Goal: Transaction & Acquisition: Purchase product/service

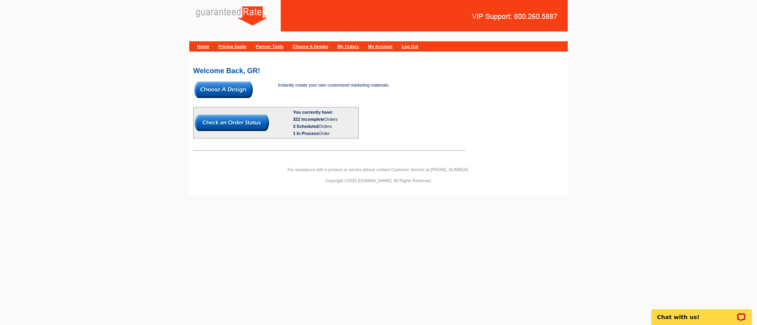
click at [241, 92] on img at bounding box center [223, 90] width 58 height 17
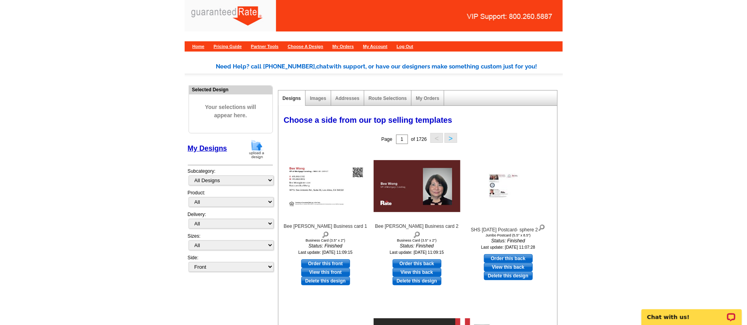
click at [257, 151] on img at bounding box center [257, 149] width 20 height 20
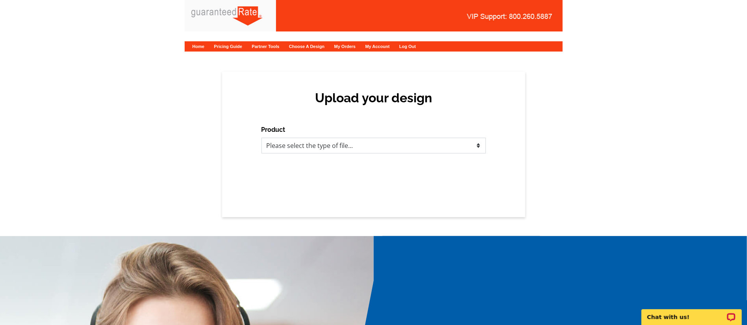
click at [310, 146] on select "Please select the type of file... Postcards Calendars Business Cards Letters an…" at bounding box center [374, 146] width 225 height 16
select select "3"
click at [262, 138] on select "Please select the type of file... Postcards Calendars Business Cards Letters an…" at bounding box center [374, 146] width 225 height 16
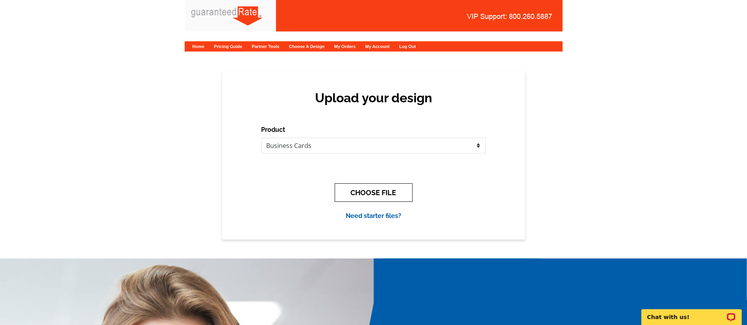
click at [372, 195] on button "CHOOSE FILE" at bounding box center [374, 193] width 78 height 19
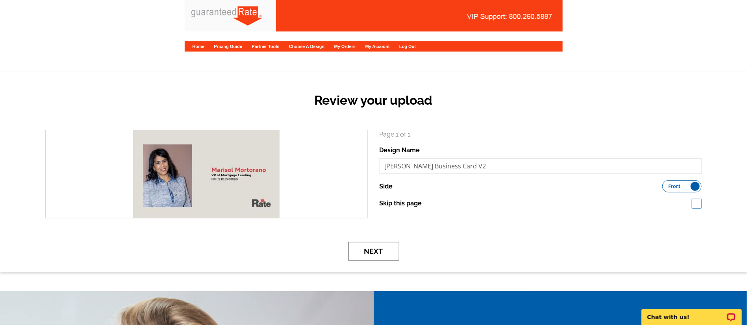
click at [375, 251] on button "Next" at bounding box center [373, 251] width 51 height 19
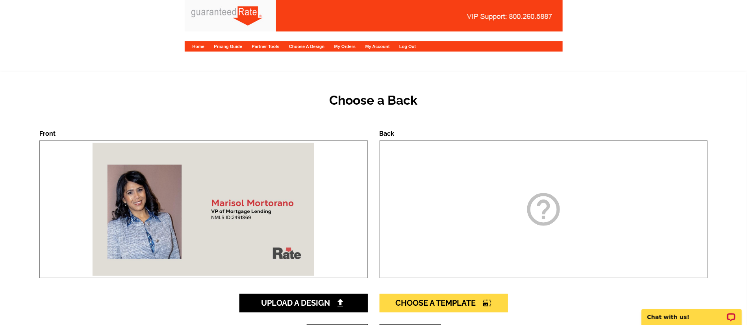
scroll to position [177, 0]
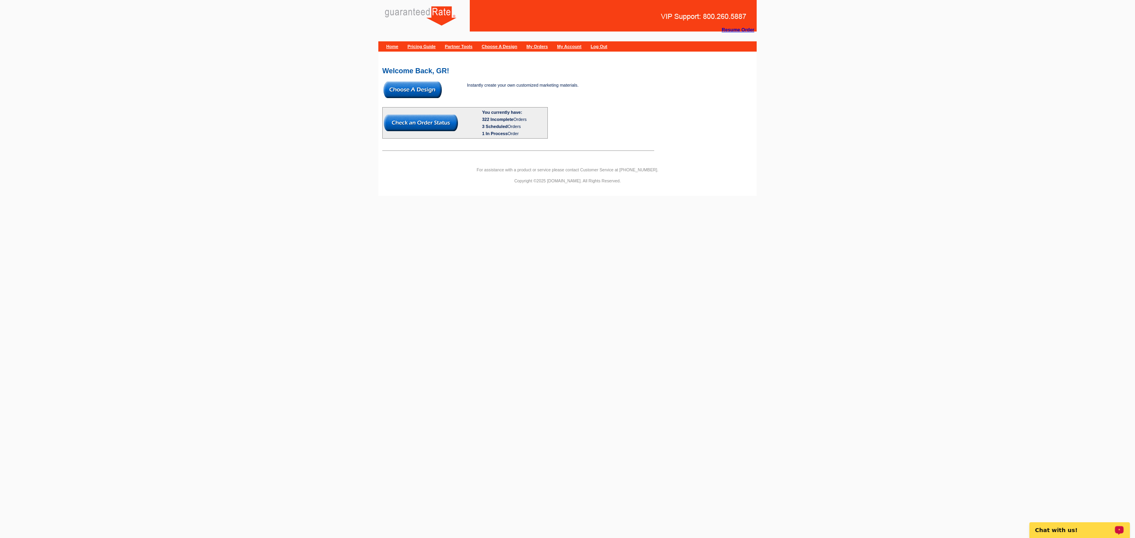
click at [412, 95] on img at bounding box center [412, 90] width 58 height 17
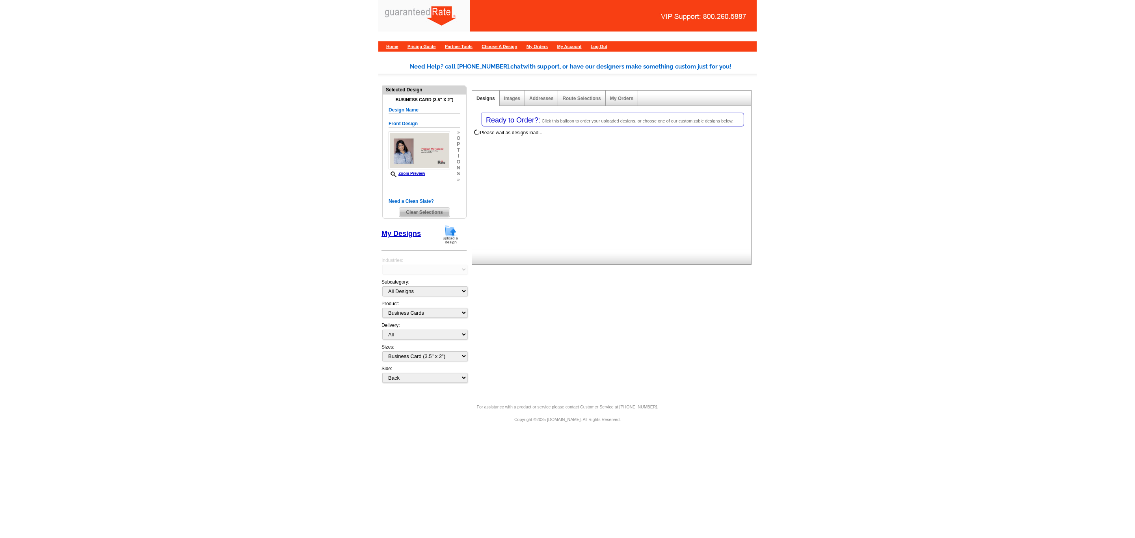
select select "3"
select select "5"
select select "back"
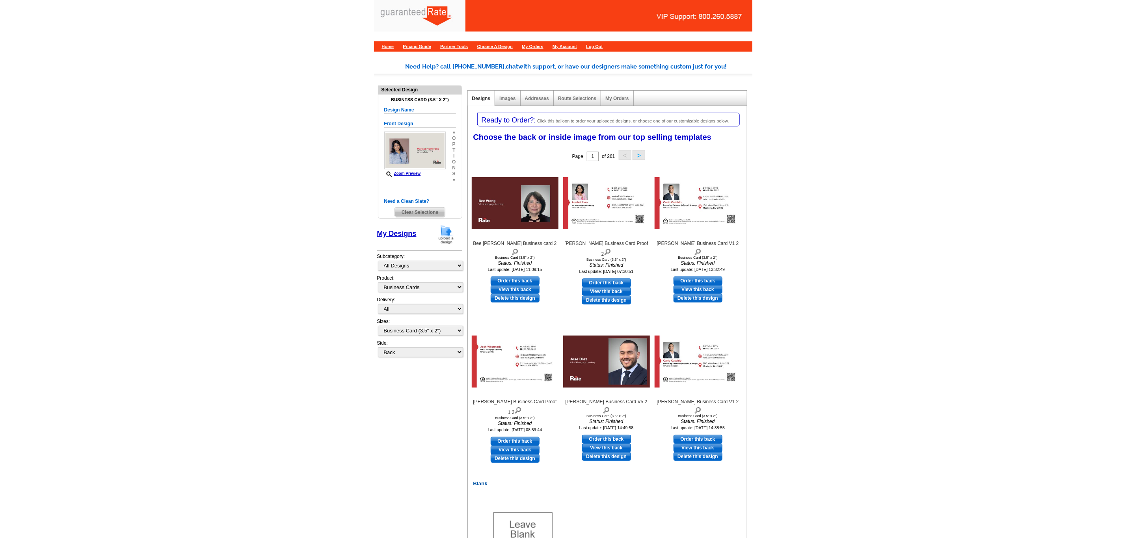
click at [444, 236] on img at bounding box center [446, 235] width 20 height 20
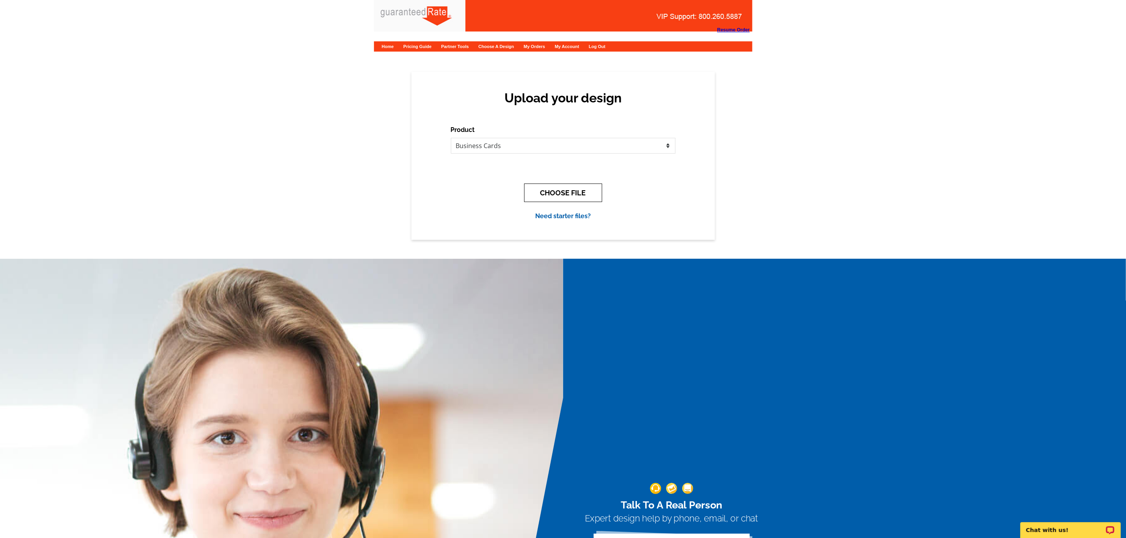
click at [558, 193] on button "CHOOSE FILE" at bounding box center [563, 193] width 78 height 19
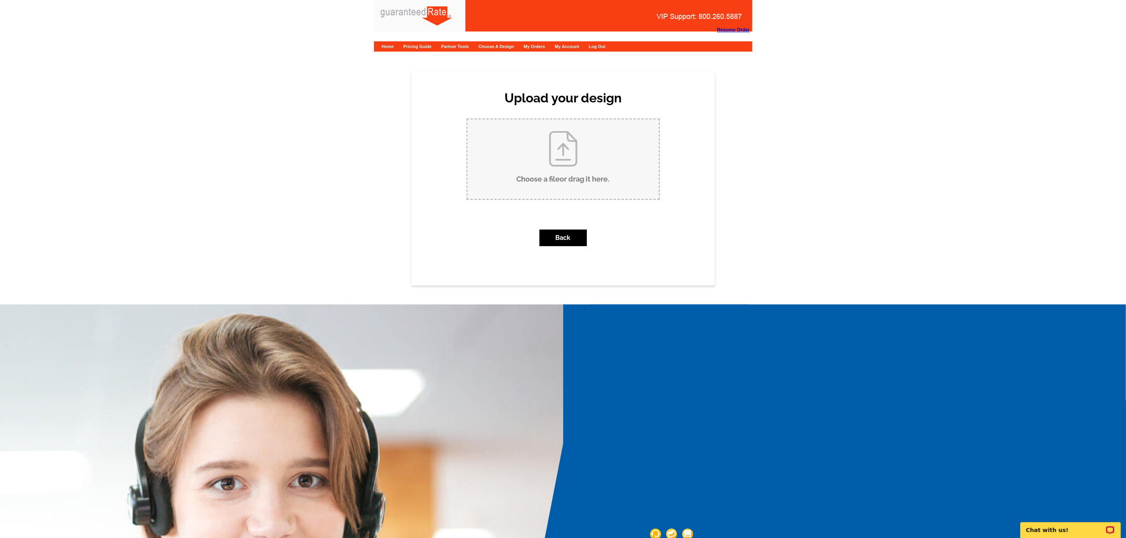
click at [558, 175] on input "Choose a file or drag it here ." at bounding box center [562, 159] width 191 height 80
type input "C:\fakepath\Marisol Mortorano Business Card V2.pdf"
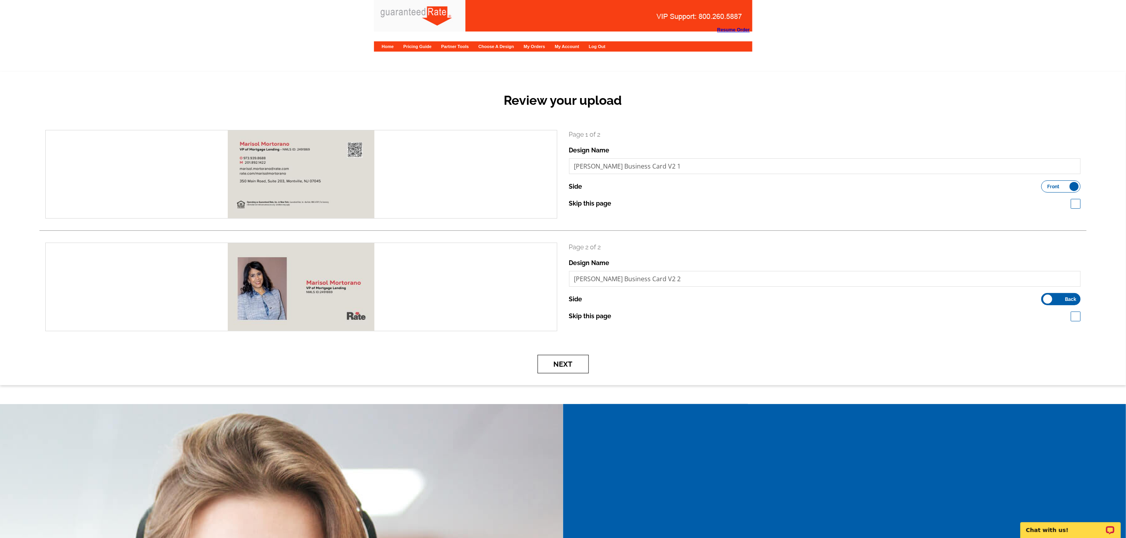
click at [580, 358] on button "Next" at bounding box center [562, 364] width 51 height 19
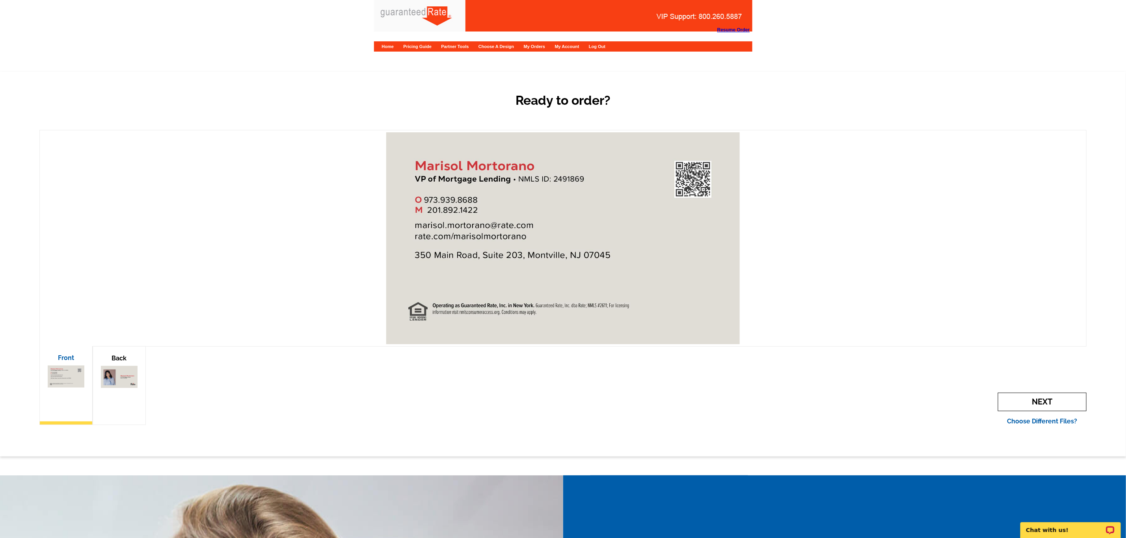
click at [1050, 405] on span "Next" at bounding box center [1042, 402] width 89 height 19
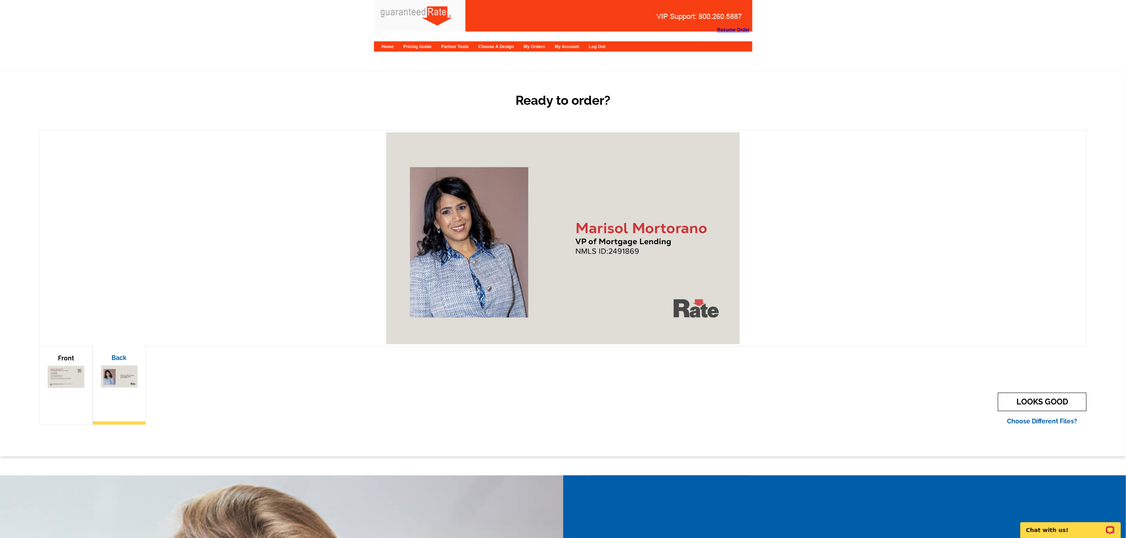
click at [1050, 405] on link "LOOKS GOOD" at bounding box center [1042, 402] width 89 height 19
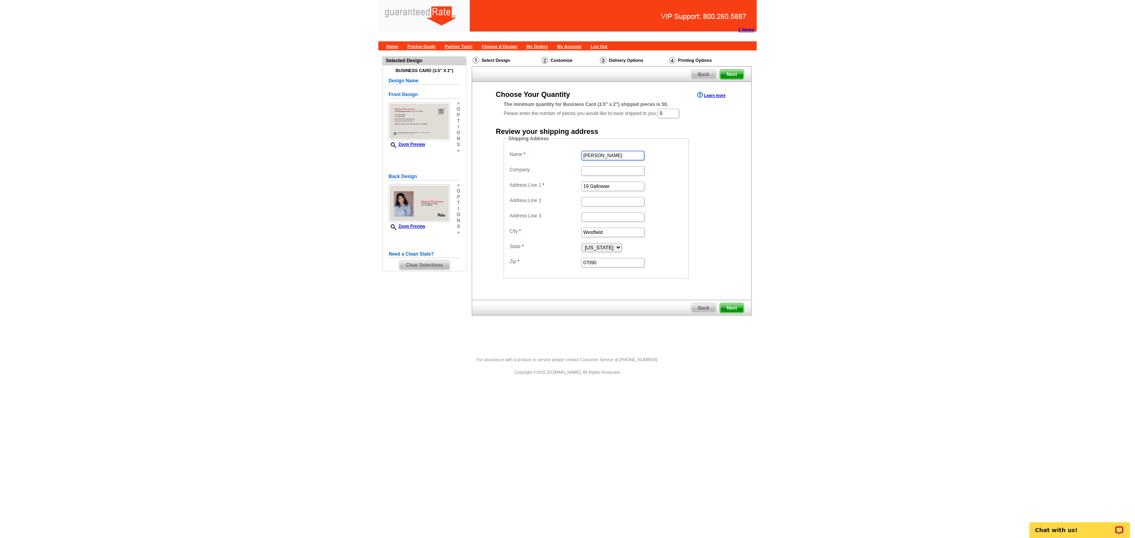
drag, startPoint x: 632, startPoint y: 152, endPoint x: 506, endPoint y: 181, distance: 129.8
click at [506, 181] on fieldset "Shipping Address Name [PERSON_NAME] Company Address Line 1 19 Gallowae Address …" at bounding box center [596, 206] width 185 height 143
type input "[PERSON_NAME]"
drag, startPoint x: 617, startPoint y: 186, endPoint x: 513, endPoint y: 172, distance: 104.9
click at [513, 172] on dl "Name [PERSON_NAME] Company Address Line 1 19 Gallowae Address Line 2 Address Li…" at bounding box center [595, 208] width 177 height 119
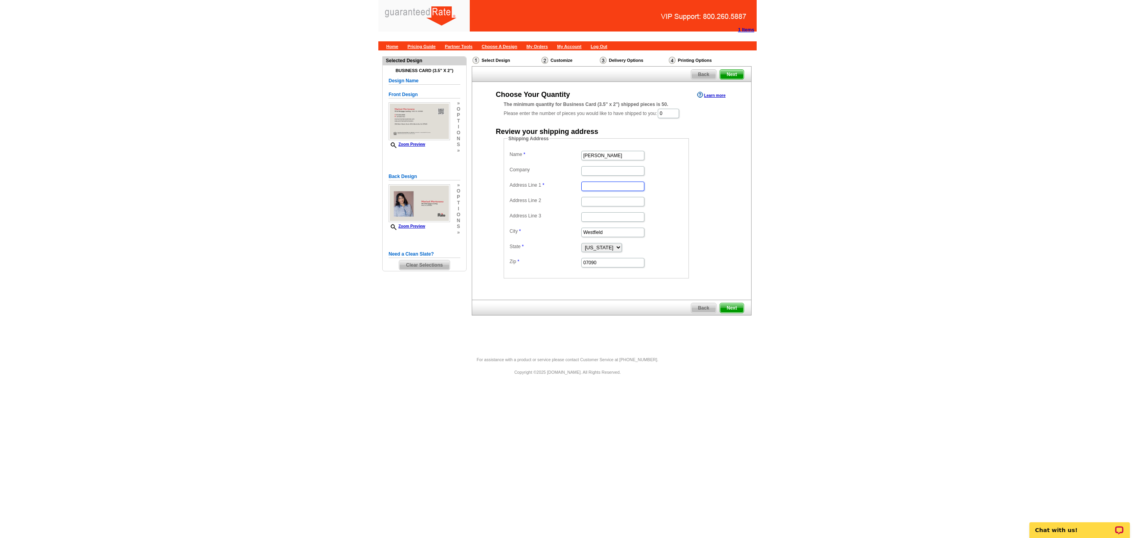
paste input "[STREET_ADDRESS][PERSON_NAME]"
type input "[STREET_ADDRESS][PERSON_NAME]"
click at [619, 234] on input "Westfield" at bounding box center [612, 232] width 63 height 9
drag, startPoint x: 619, startPoint y: 235, endPoint x: 469, endPoint y: 226, distance: 150.4
click at [470, 226] on div "Select Design Customize Delivery Options Printing Options Back Next Choose Your…" at bounding box center [611, 189] width 283 height 270
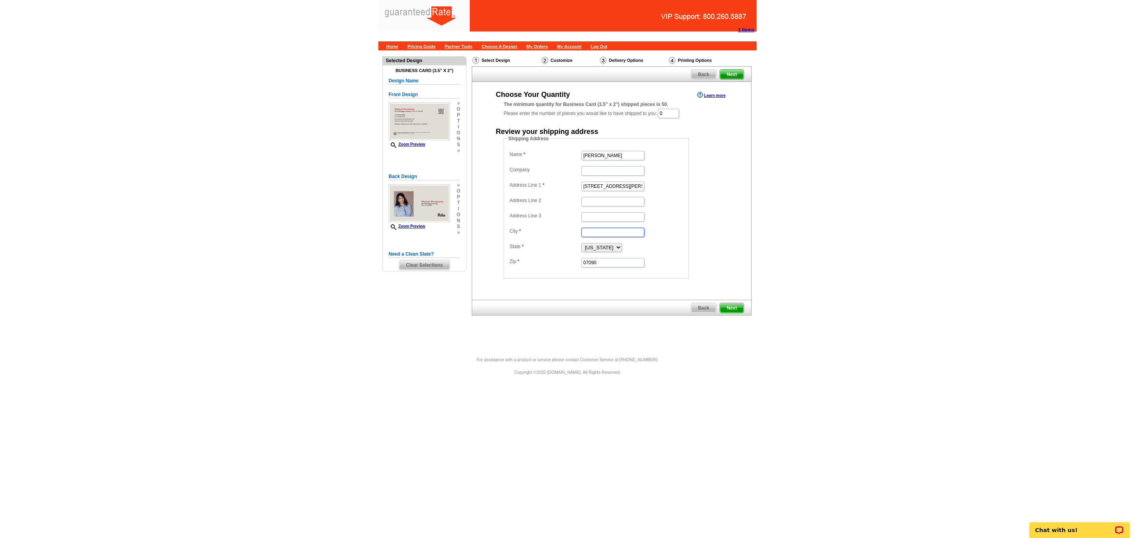
paste input "Lyndhurst"
type input "Lyndhurst"
drag, startPoint x: 628, startPoint y: 264, endPoint x: 381, endPoint y: 239, distance: 248.3
click at [399, 236] on div "Need Help? call 800-260-5887, chat with support, or have our designers make som…" at bounding box center [567, 199] width 378 height 299
paste input "07071"
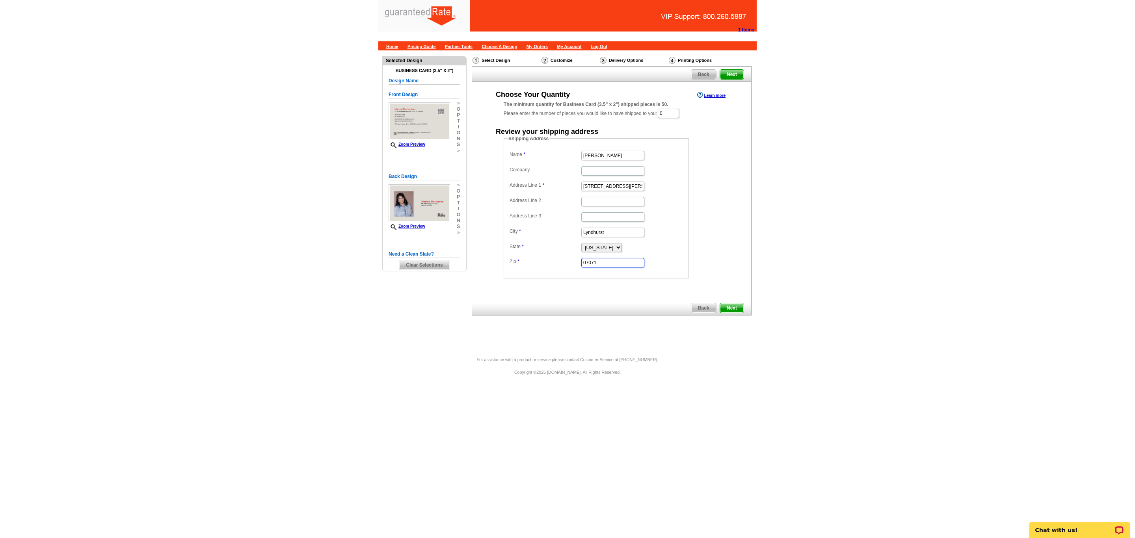
type input "07071"
drag, startPoint x: 721, startPoint y: 234, endPoint x: 724, endPoint y: 126, distance: 107.6
click at [721, 231] on div "Shipping Address Name Marisol Mortorano Company Address Line 1 335 Harding Ave …" at bounding box center [611, 206] width 247 height 143
drag, startPoint x: 683, startPoint y: 115, endPoint x: 523, endPoint y: 113, distance: 160.4
click at [576, 113] on div "The minimum quantity for Business Card (3.5" x 2") shipped pieces is 50. Please…" at bounding box center [612, 110] width 216 height 18
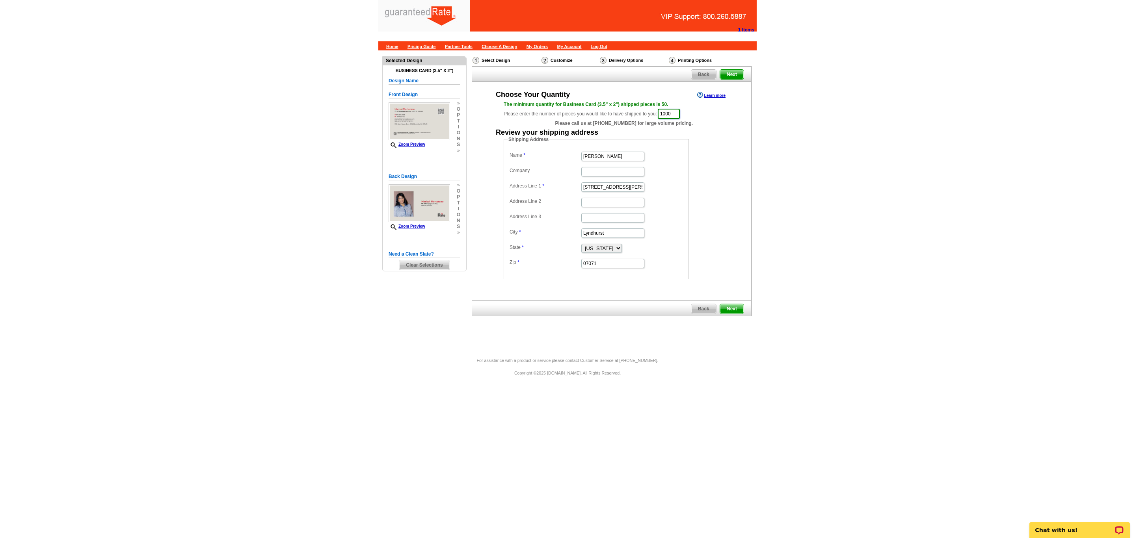
type input "1000"
click at [745, 195] on div "Choose Your Quantity Learn more The minimum quantity for Business Card (3.5" x …" at bounding box center [611, 185] width 279 height 190
click at [613, 174] on input "Company" at bounding box center [612, 171] width 63 height 9
type input "Rate"
click at [747, 216] on div "Choose Your Quantity Learn more The minimum quantity for Business Card (3.5" x …" at bounding box center [611, 185] width 279 height 190
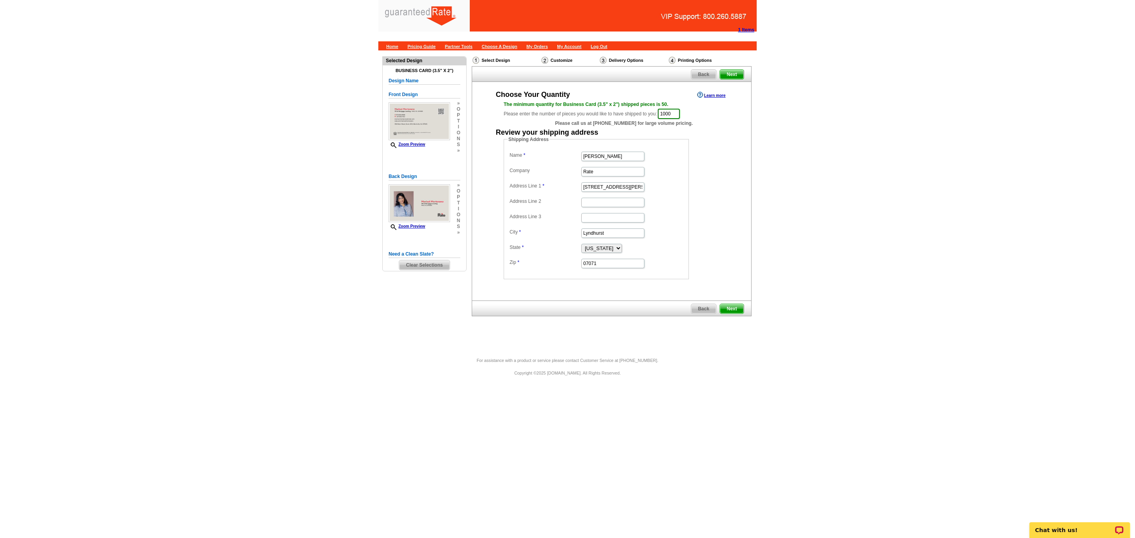
click at [739, 311] on span "Next" at bounding box center [732, 308] width 24 height 9
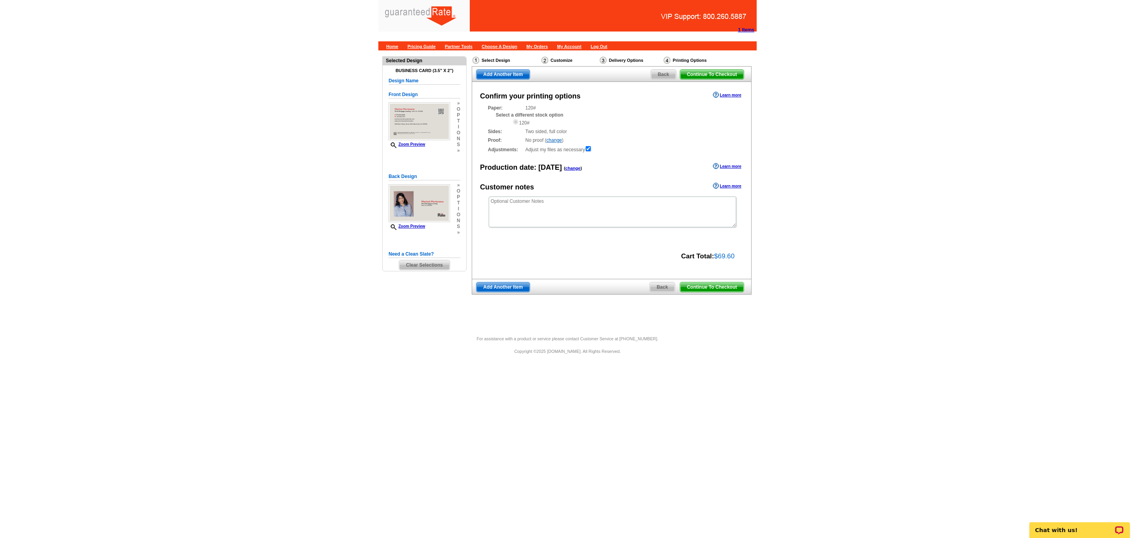
click at [703, 285] on span "Continue To Checkout" at bounding box center [711, 287] width 63 height 9
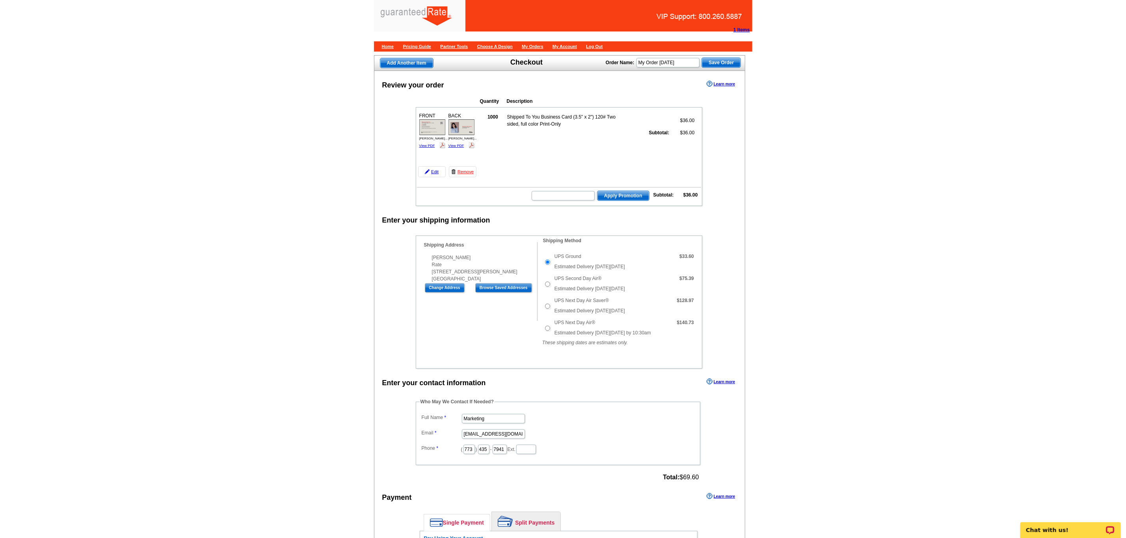
click at [502, 314] on div "Shipping Information Name [PERSON_NAME] Company Rate Address Line 1 [STREET_ADD…" at bounding box center [476, 281] width 121 height 79
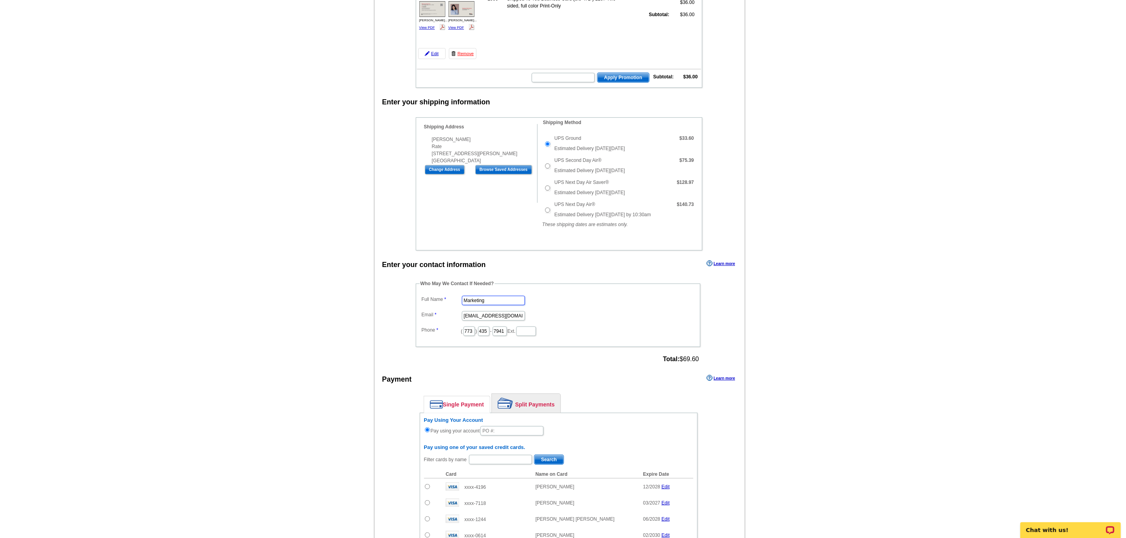
drag, startPoint x: 502, startPoint y: 314, endPoint x: 309, endPoint y: 294, distance: 194.9
click at [316, 295] on main "Add Another Item Checkout Order Name: My Order 2025-09-02 Save Order Review you…" at bounding box center [563, 350] width 1126 height 836
type input "[PERSON_NAME]"
type input "[PERSON_NAME][EMAIL_ADDRESS][PERSON_NAME][DOMAIN_NAME]"
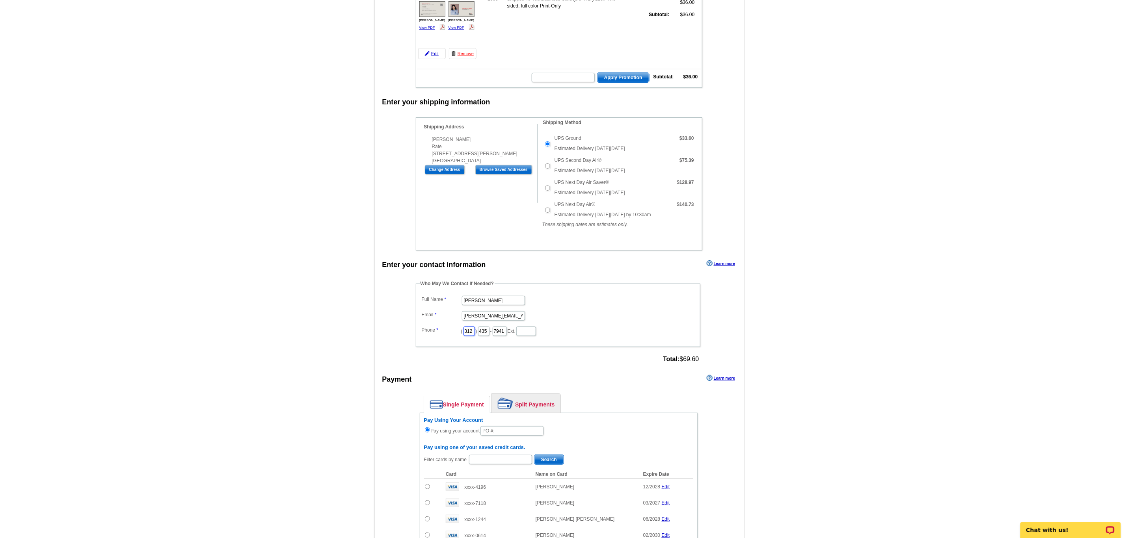
type input "312"
type input "509"
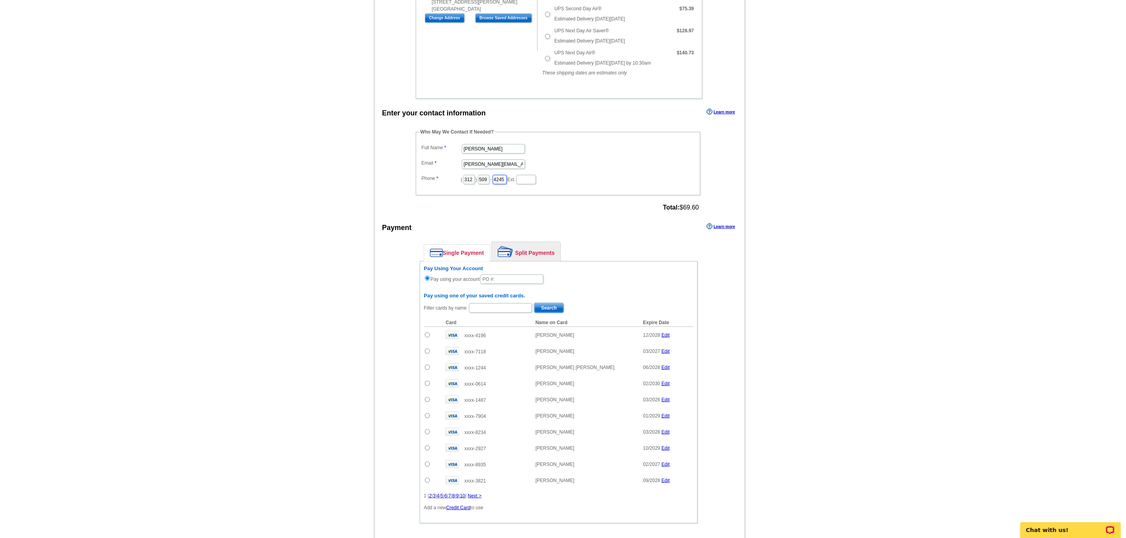
scroll to position [297, 0]
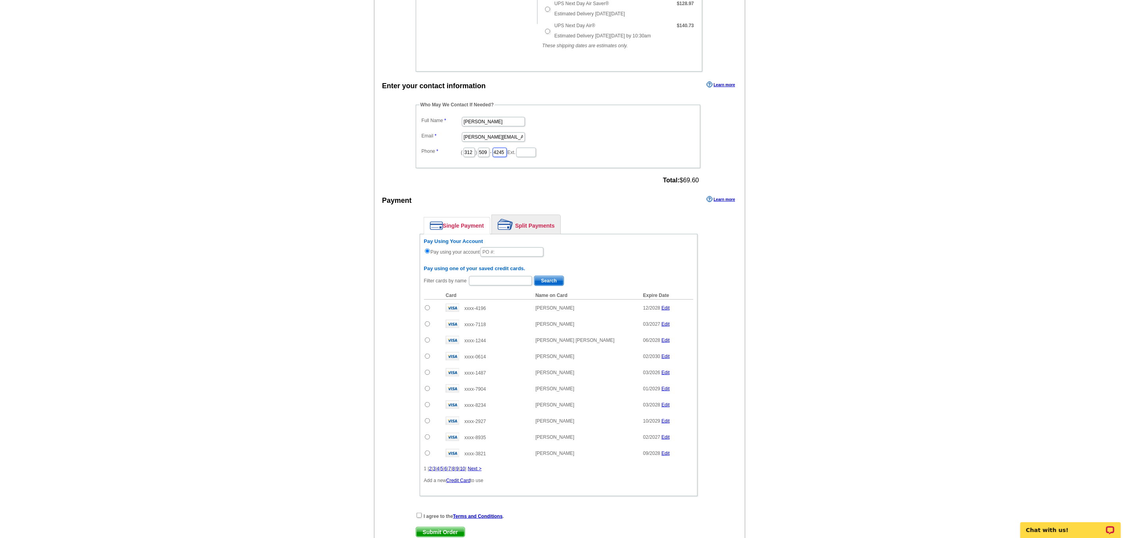
type input "4245"
click at [493, 257] on input "text" at bounding box center [511, 251] width 63 height 9
type input "0"
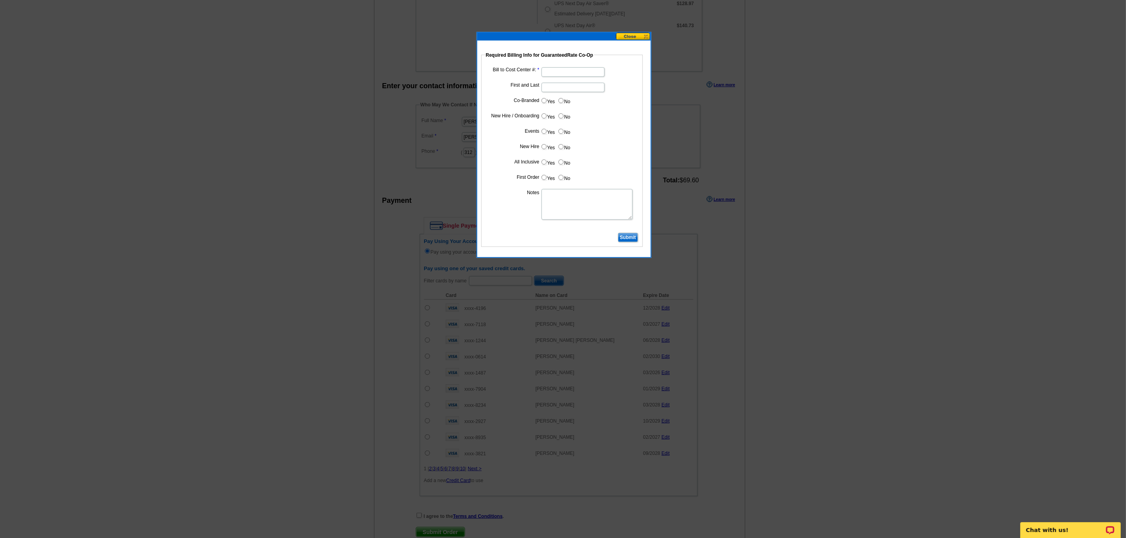
type input "922025_DZ_1143"
click at [563, 67] on input "Bill to Cost Center #:" at bounding box center [572, 71] width 63 height 9
type input "5277"
type input "[PERSON_NAME]"
click at [561, 102] on input "No" at bounding box center [560, 100] width 5 height 5
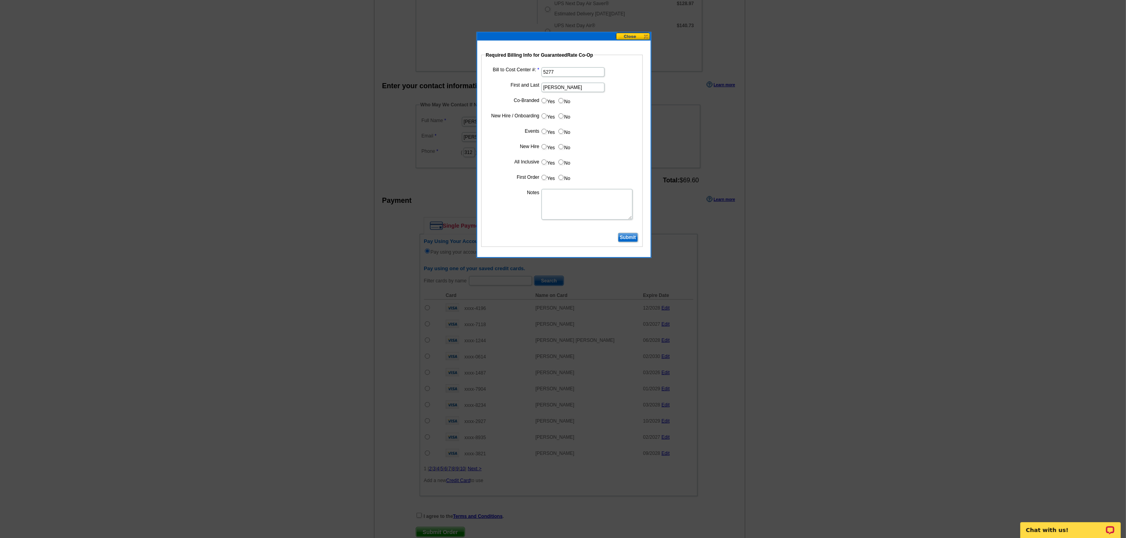
radio input "true"
click at [543, 117] on input "Yes" at bounding box center [543, 115] width 5 height 5
radio input "true"
click at [559, 133] on input "No" at bounding box center [560, 131] width 5 height 5
radio input "true"
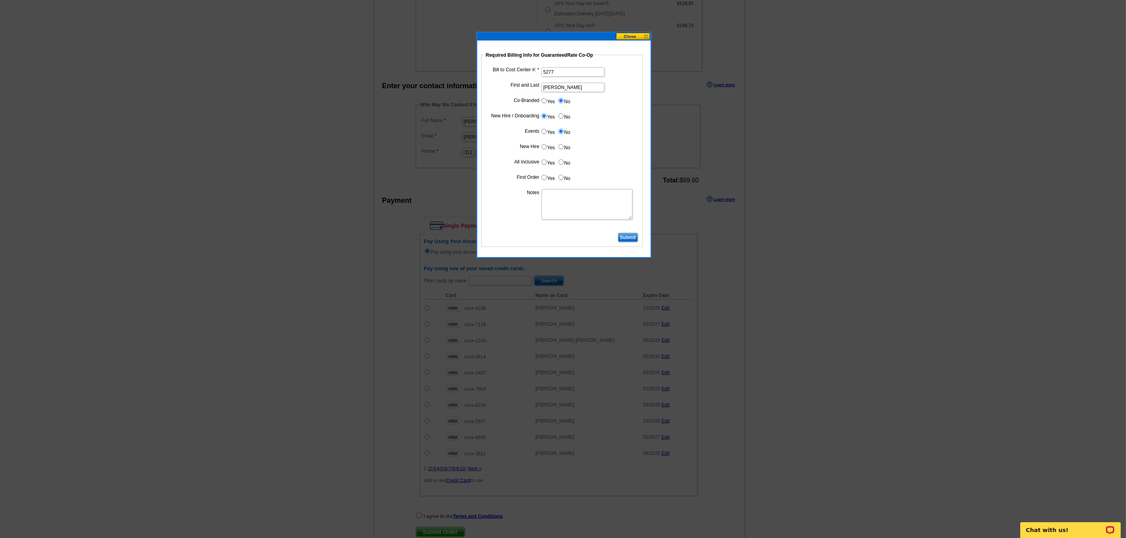
click at [541, 147] on input "Yes" at bounding box center [543, 146] width 5 height 5
radio input "true"
click at [558, 165] on label "No" at bounding box center [564, 162] width 13 height 9
click at [558, 165] on input "No" at bounding box center [560, 162] width 5 height 5
radio input "true"
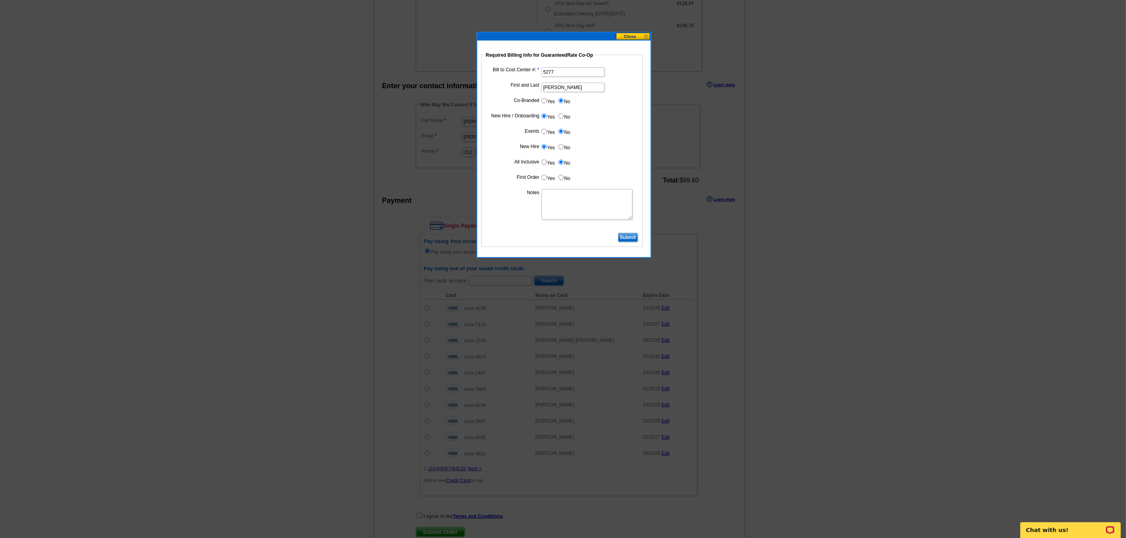
click at [542, 178] on input "Yes" at bounding box center [543, 177] width 5 height 5
radio input "true"
click at [560, 201] on textarea "Notes" at bounding box center [586, 204] width 91 height 31
type textarea "CC: 5277. First order bill to branch."
click at [629, 239] on input "Submit" at bounding box center [628, 237] width 20 height 9
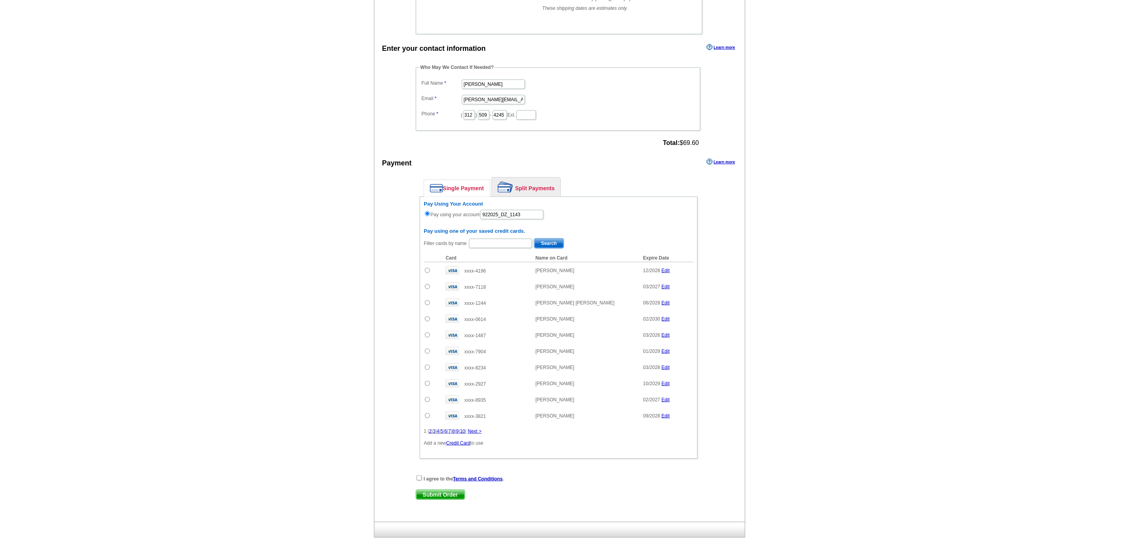
scroll to position [400, 0]
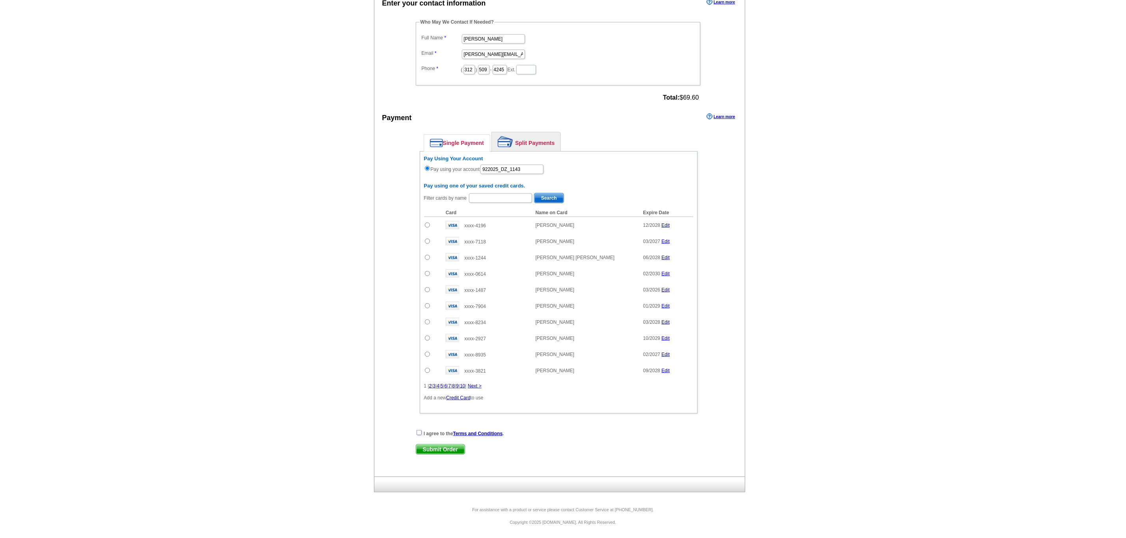
click at [420, 430] on input "checkbox" at bounding box center [418, 432] width 5 height 5
checkbox input "true"
click at [437, 449] on span "Submit Order" at bounding box center [440, 449] width 48 height 9
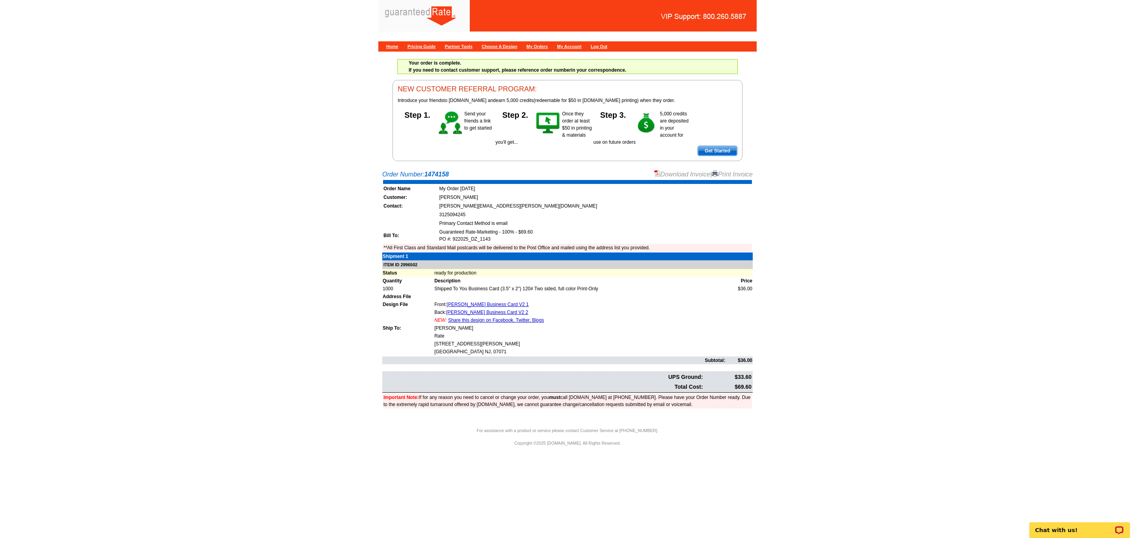
click at [673, 178] on link "Download Invoice" at bounding box center [682, 174] width 56 height 7
